Goal: Task Accomplishment & Management: Use online tool/utility

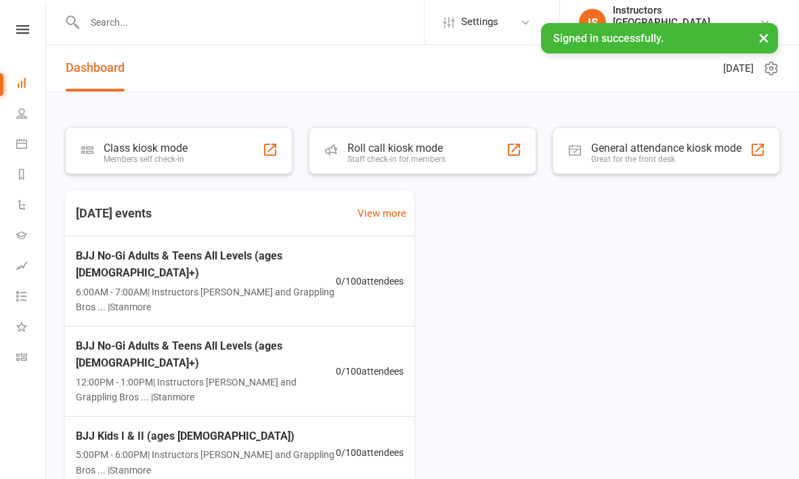
click at [187, 147] on div "Class kiosk mode" at bounding box center [146, 148] width 84 height 13
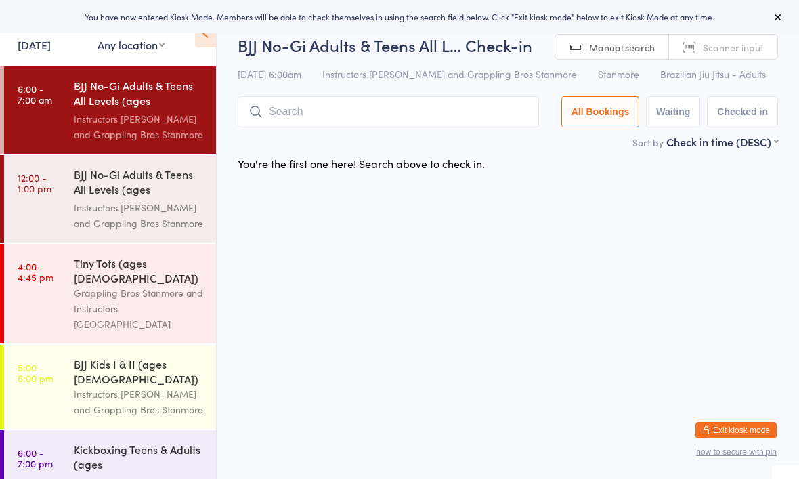
click at [319, 121] on input "search" at bounding box center [388, 111] width 301 height 31
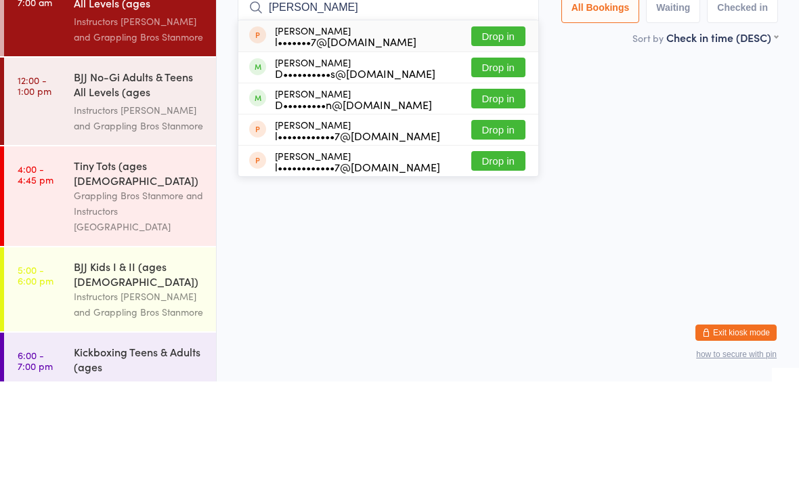
type input "[PERSON_NAME]"
click at [482, 155] on button "Drop in" at bounding box center [498, 165] width 54 height 20
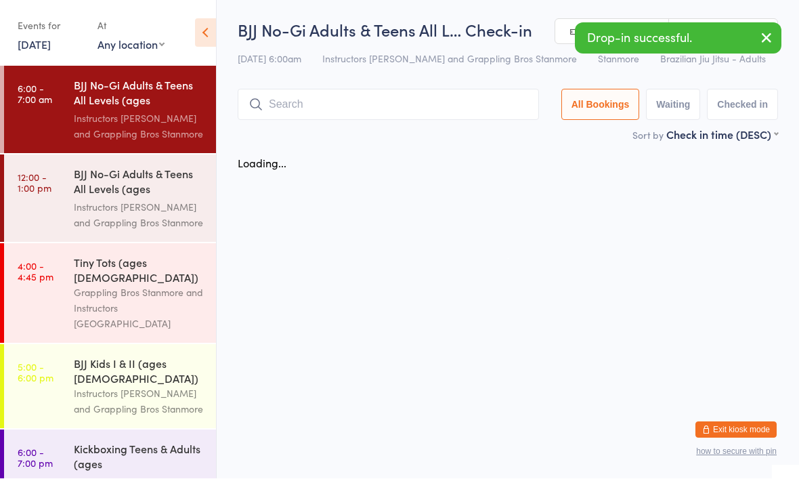
scroll to position [1, 0]
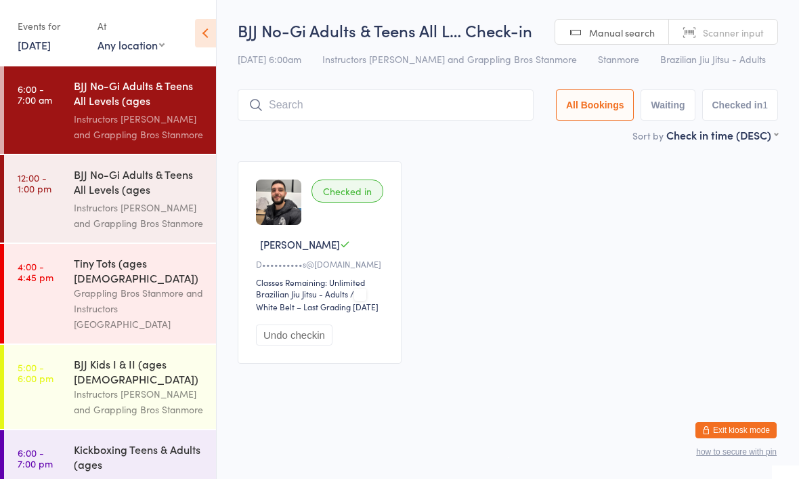
click at [357, 120] on input "search" at bounding box center [386, 104] width 296 height 31
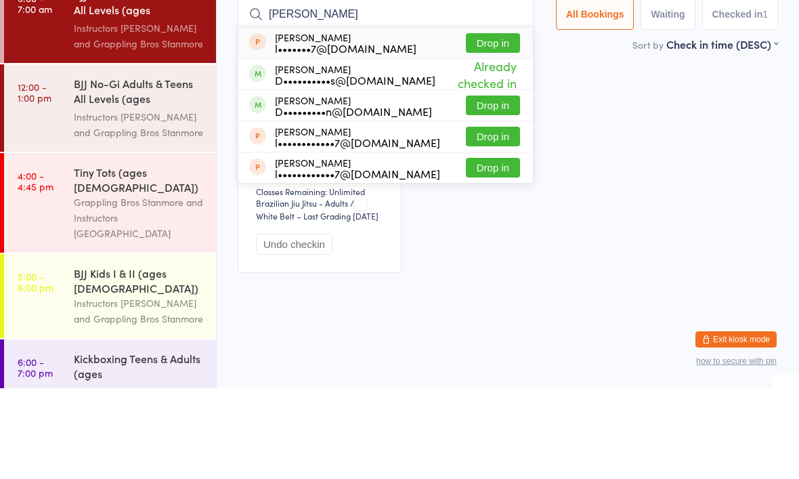
type input "[PERSON_NAME]"
click at [482, 186] on button "Drop in" at bounding box center [493, 196] width 54 height 20
